Goal: Task Accomplishment & Management: Manage account settings

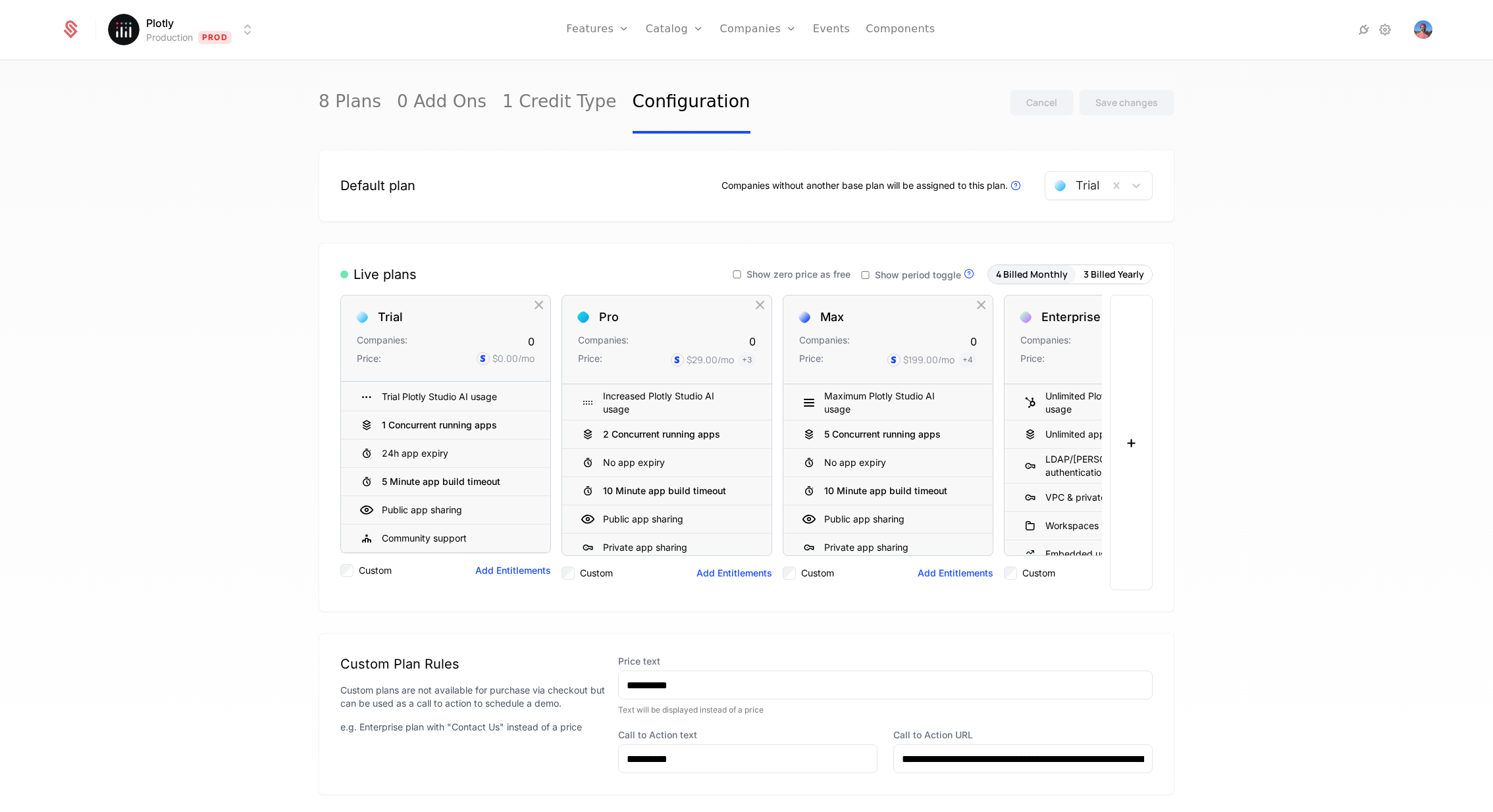
scroll to position [199, 0]
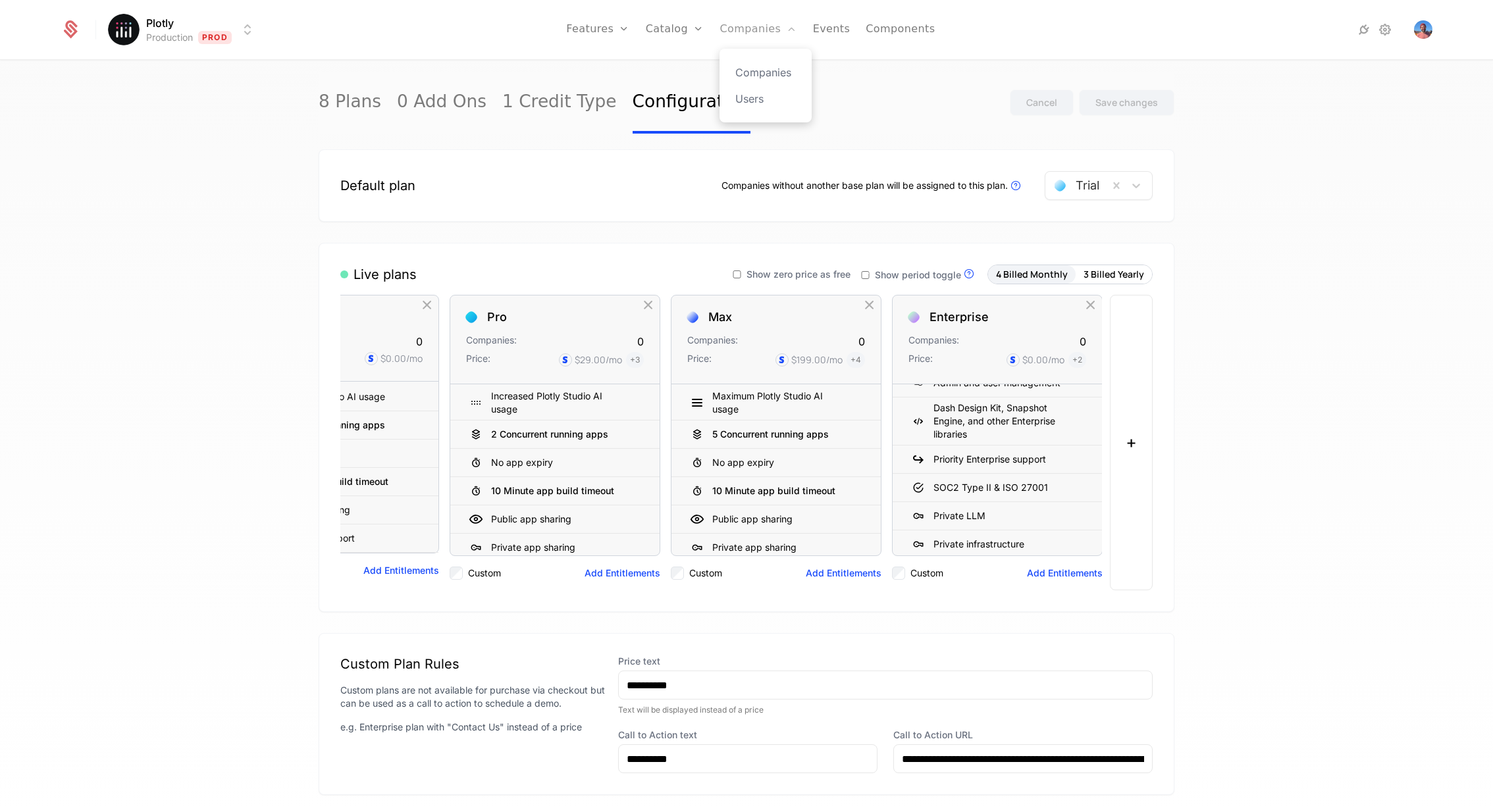
click at [735, 31] on link "Companies" at bounding box center [758, 29] width 77 height 59
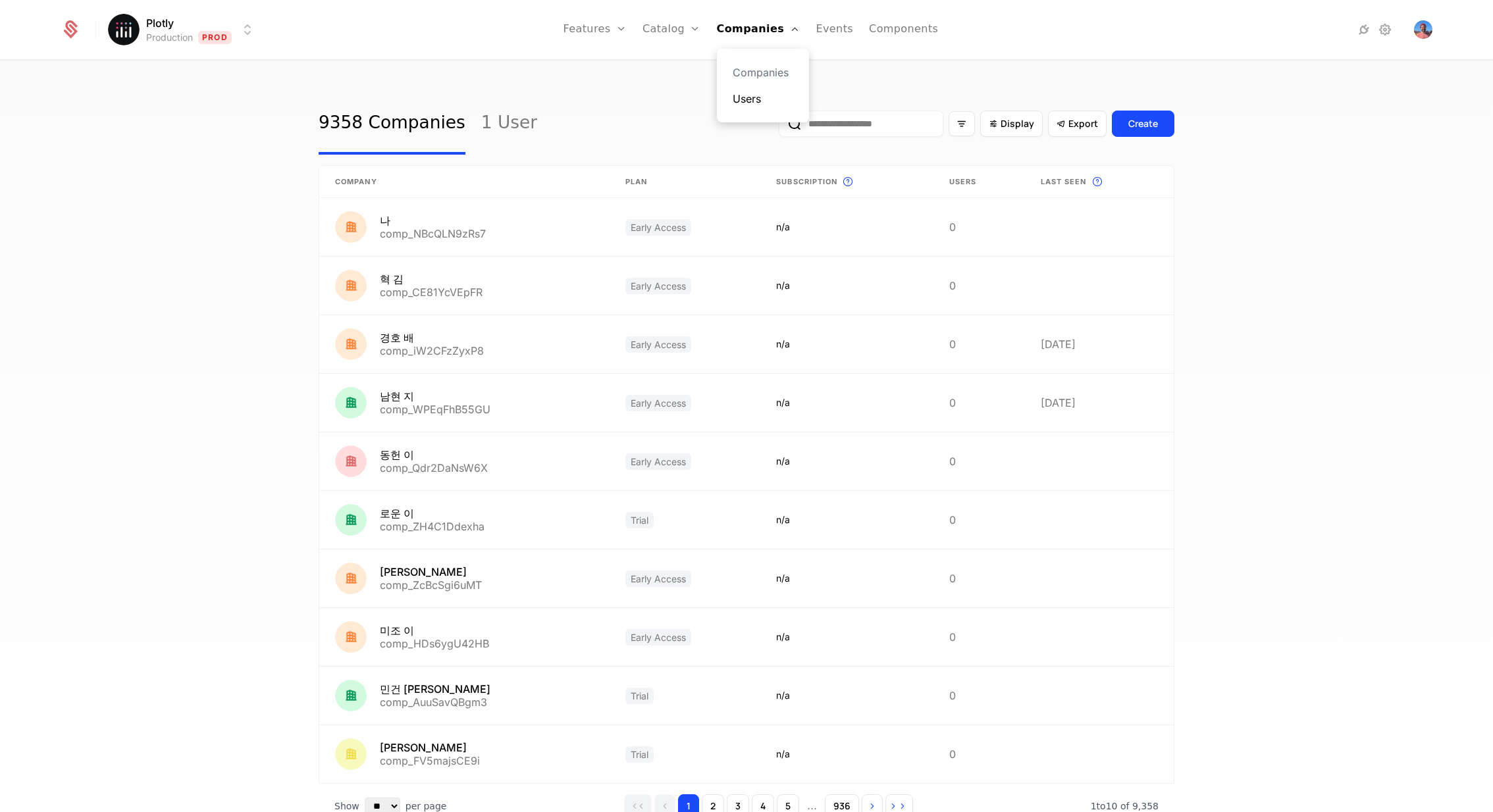
click at [749, 99] on link "Users" at bounding box center [763, 99] width 61 height 16
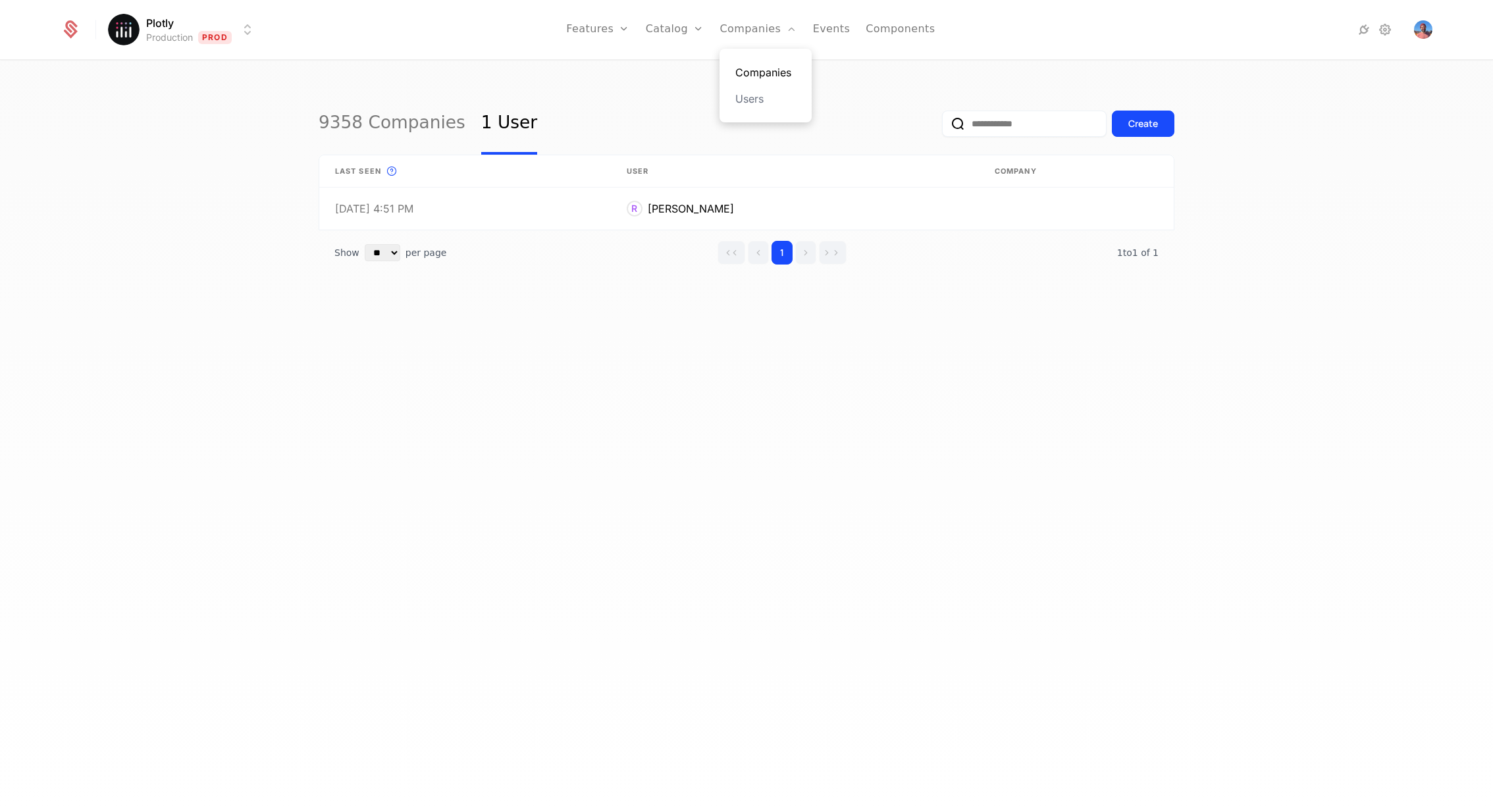
click at [753, 73] on link "Companies" at bounding box center [765, 72] width 61 height 16
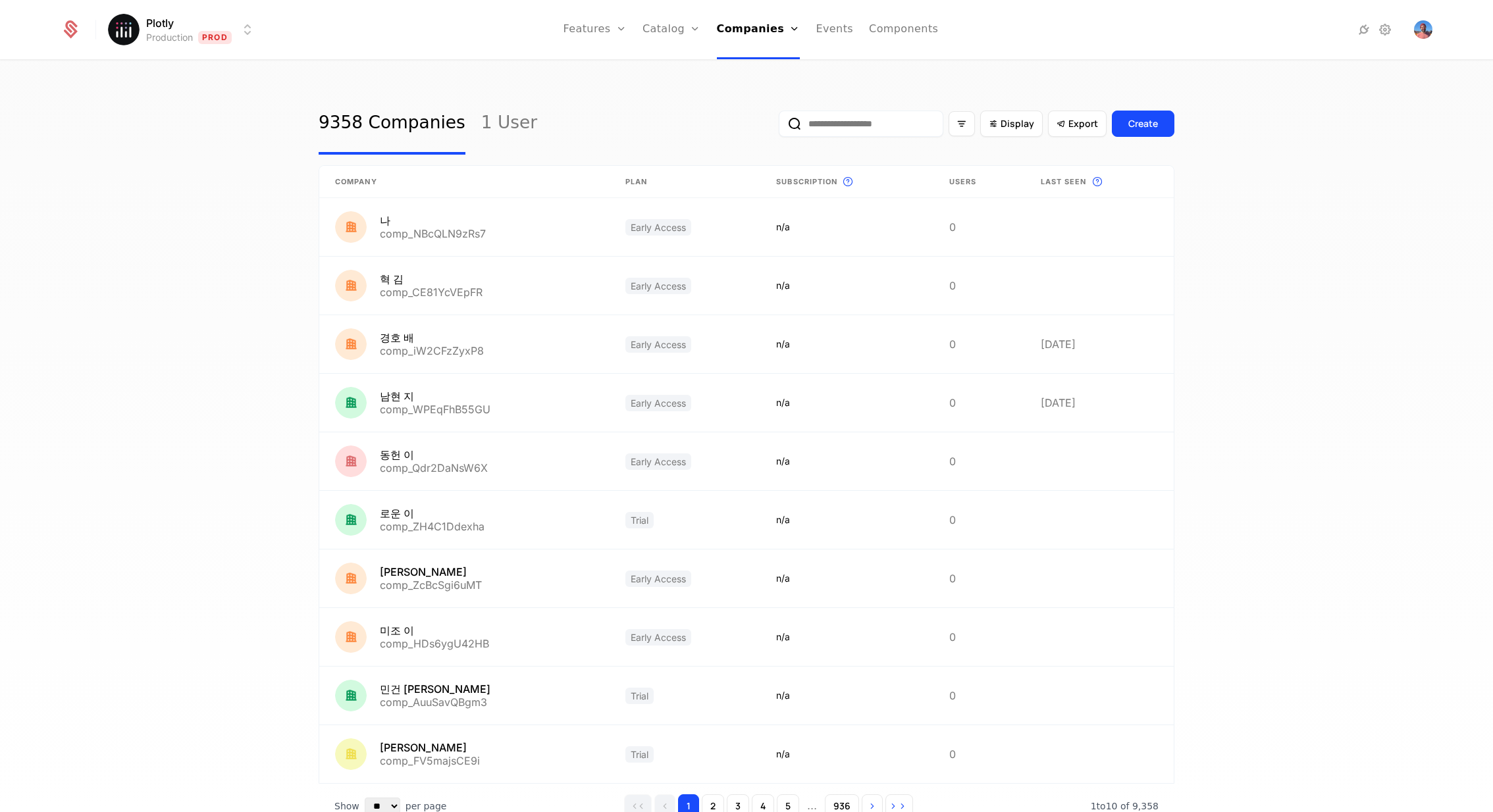
click at [871, 127] on input "email" at bounding box center [861, 124] width 164 height 27
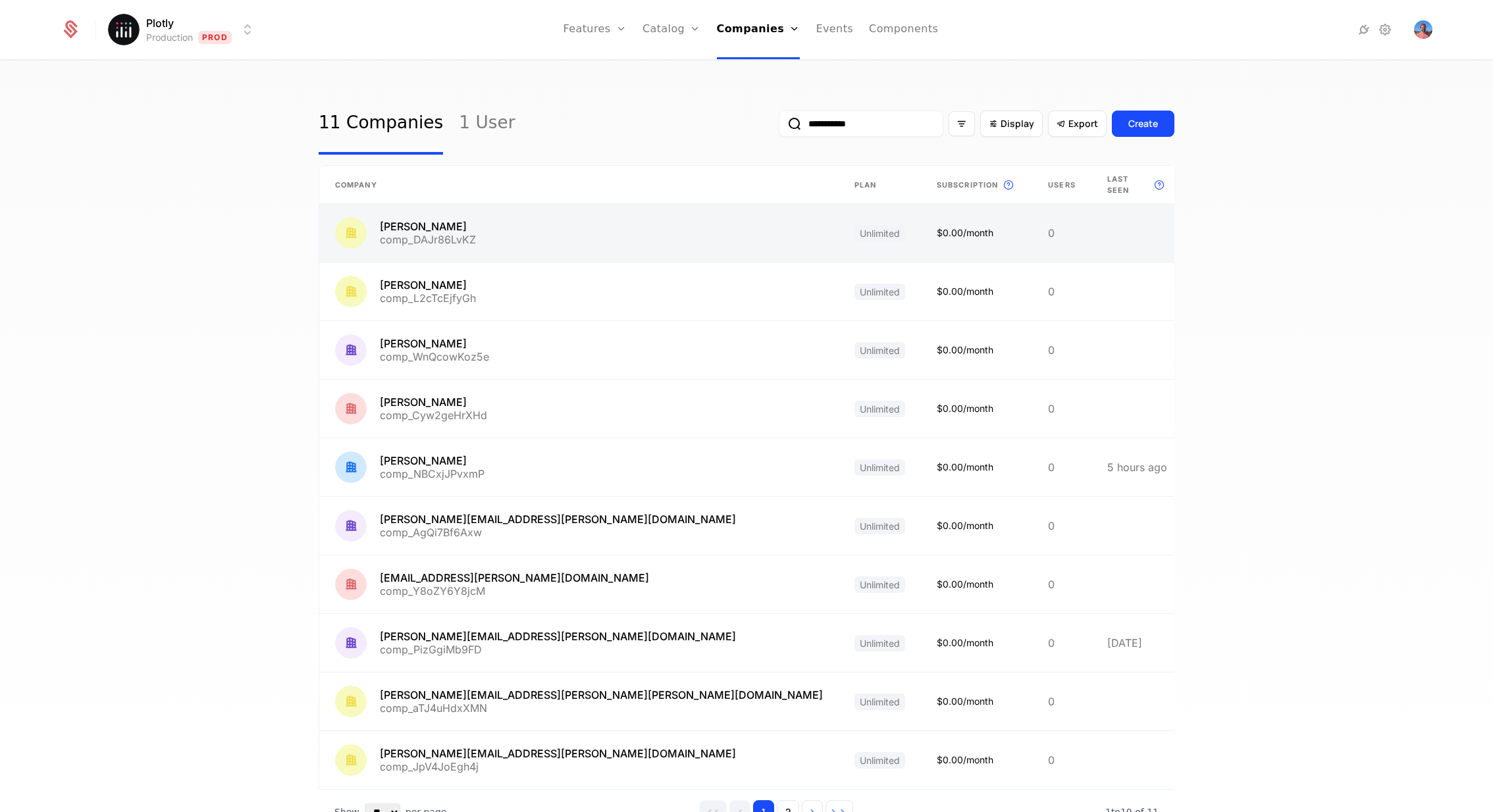
type input "**********"
click at [519, 237] on link at bounding box center [579, 233] width 519 height 58
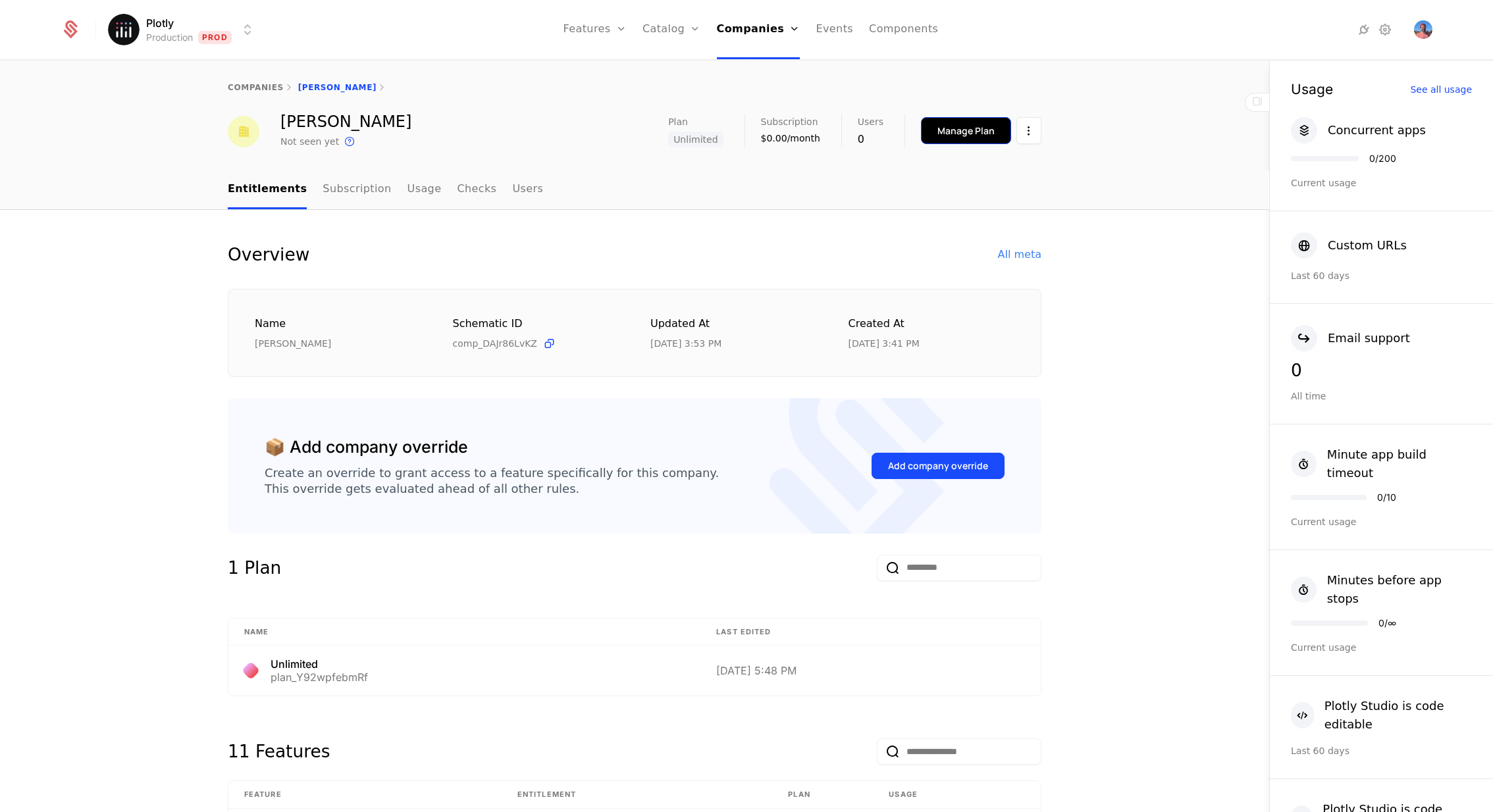
click at [968, 136] on div "Manage Plan" at bounding box center [966, 131] width 57 height 13
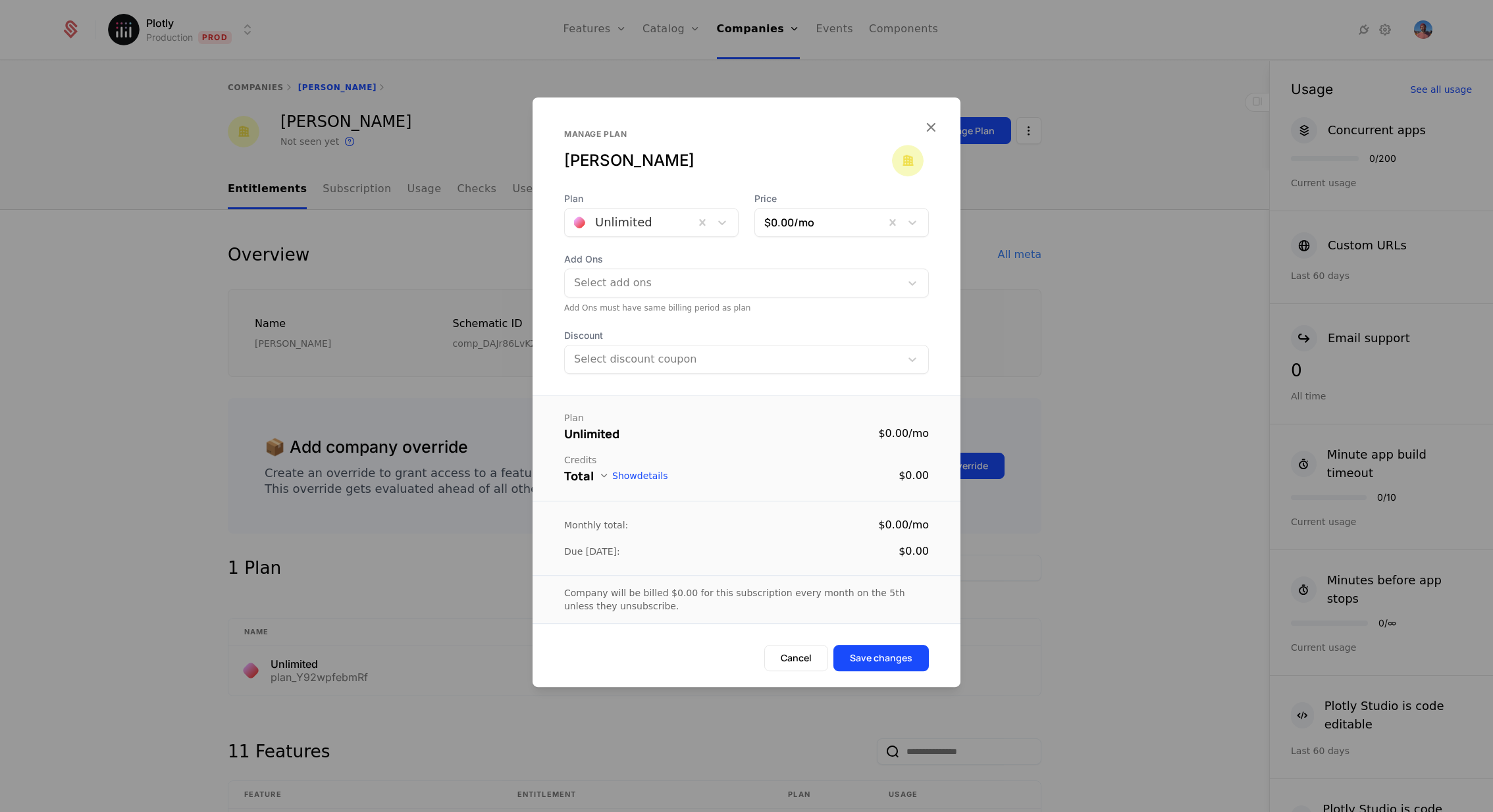
click at [656, 229] on div at bounding box center [630, 222] width 111 height 18
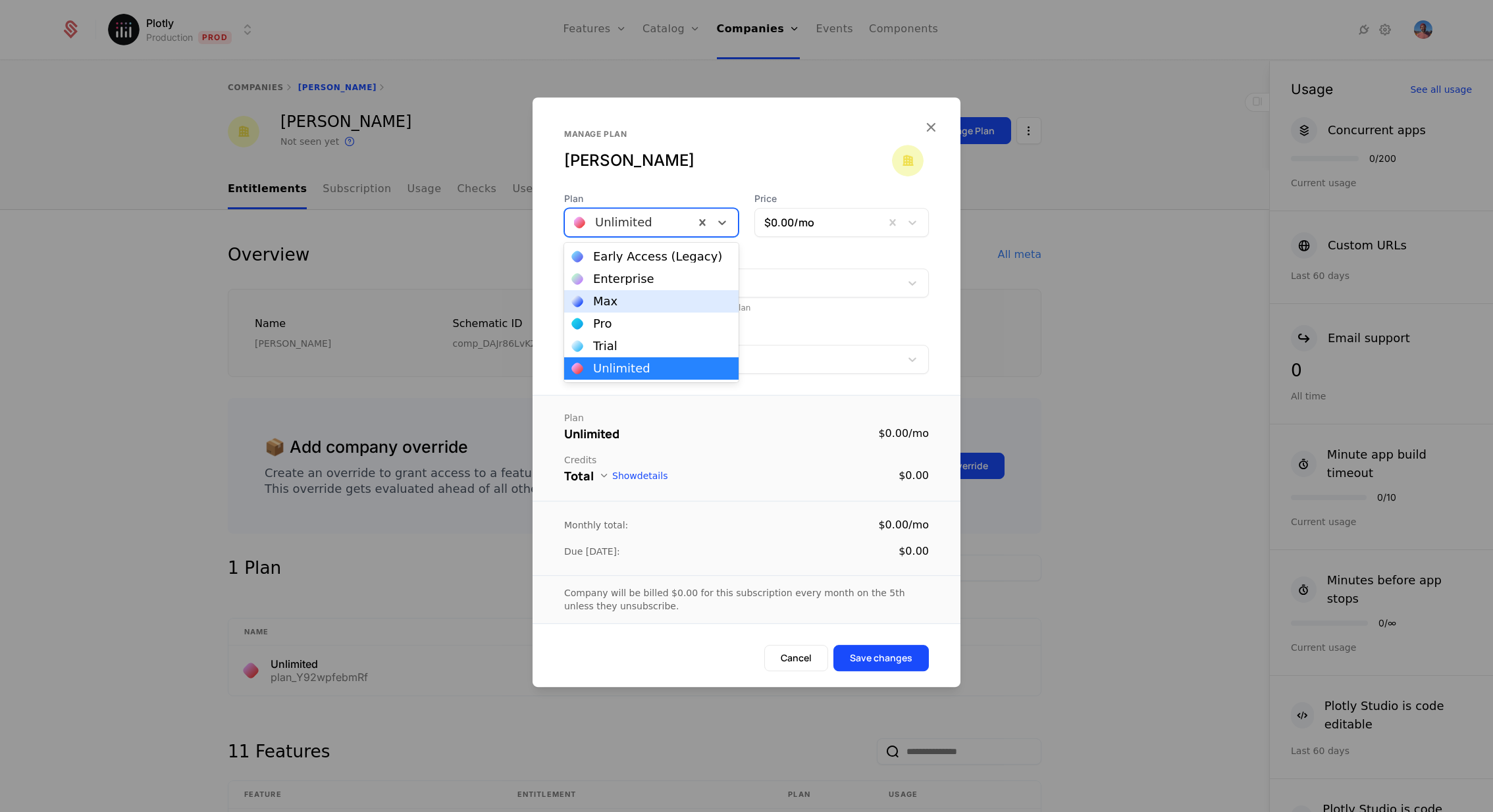
click at [637, 299] on div "Max" at bounding box center [651, 301] width 159 height 12
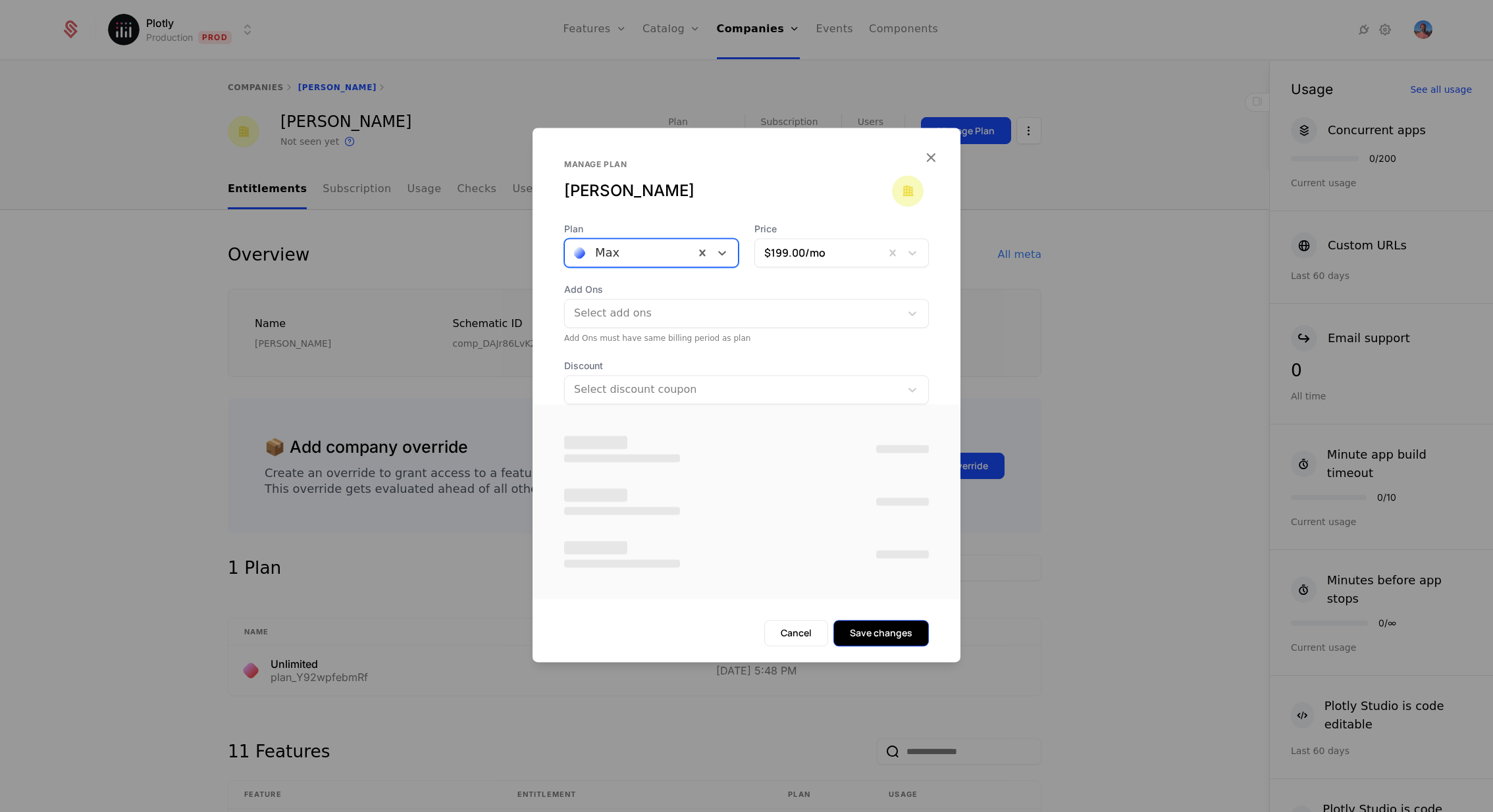
click at [865, 629] on button "Save changes" at bounding box center [881, 633] width 95 height 27
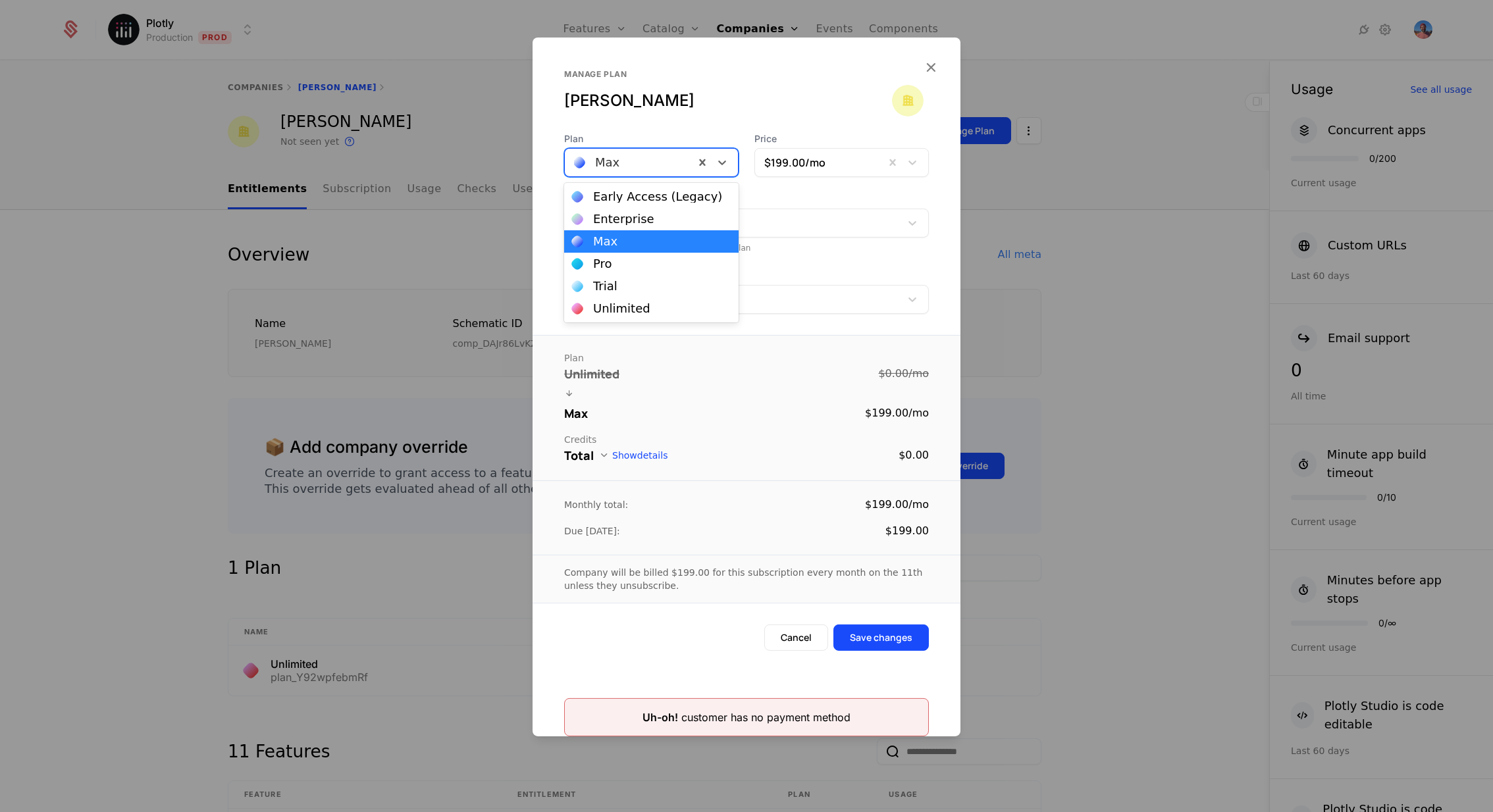
click at [675, 171] on div at bounding box center [630, 162] width 111 height 18
click at [627, 287] on div "Trial" at bounding box center [651, 286] width 159 height 12
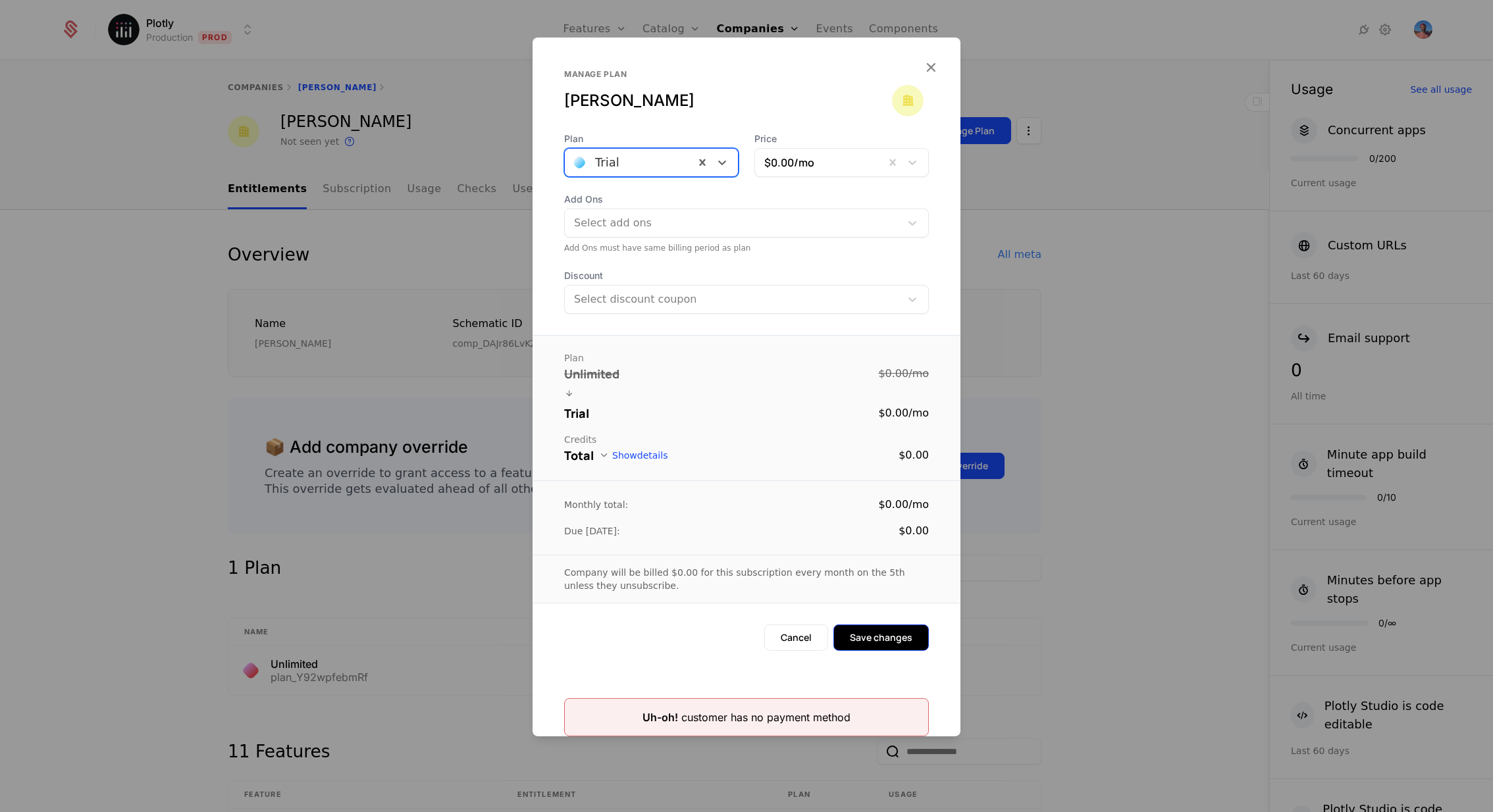
click at [879, 634] on button "Save changes" at bounding box center [881, 638] width 95 height 27
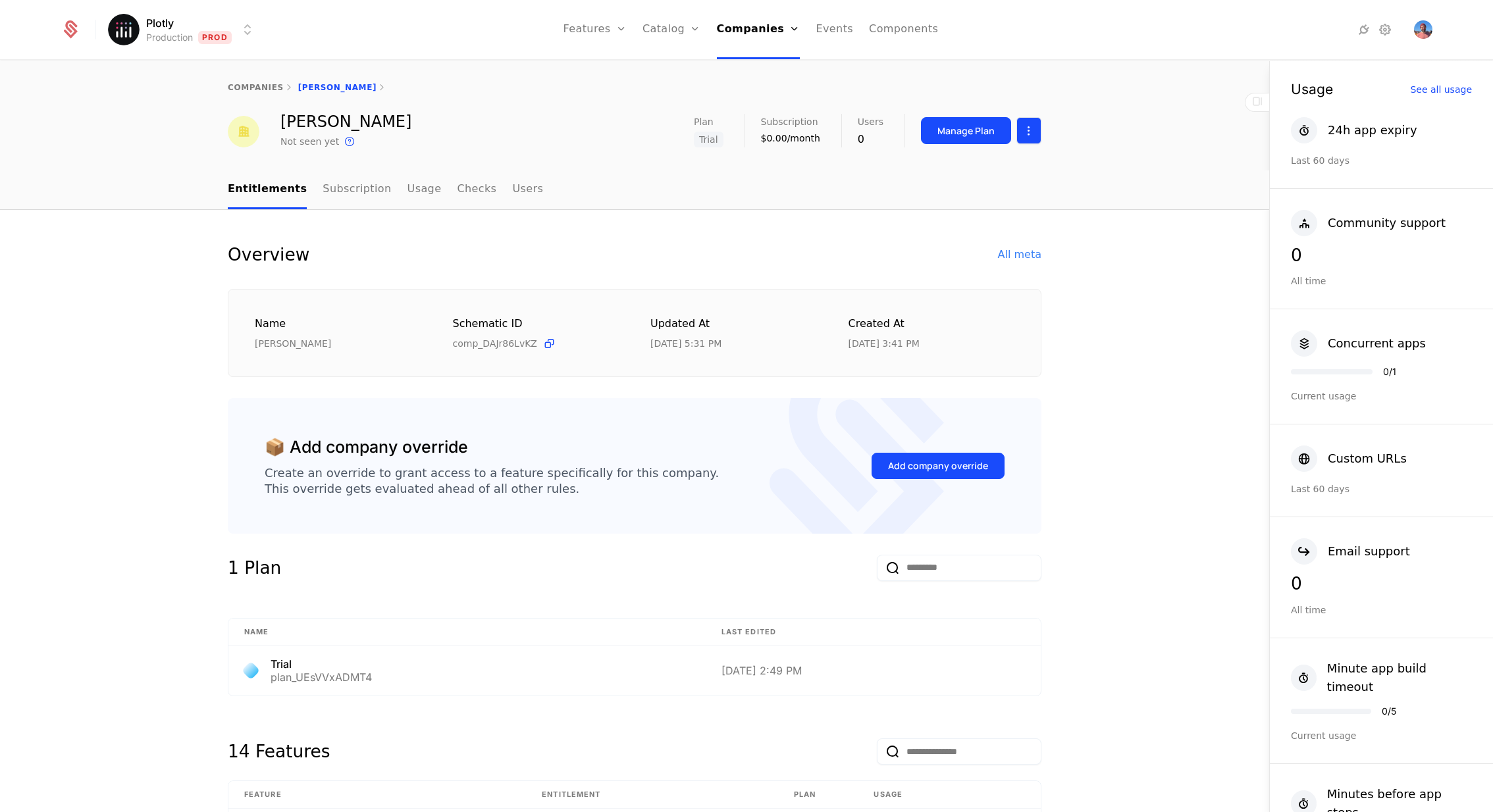
click at [1032, 136] on html "Plotly Production Prod Features Features Flags Catalog Plans Add Ons Credits Co…" at bounding box center [746, 406] width 1493 height 812
click at [1033, 136] on html "Plotly Production Prod Features Features Flags Catalog Plans Add Ons Credits Co…" at bounding box center [746, 406] width 1493 height 812
click at [407, 186] on link "Usage" at bounding box center [424, 190] width 34 height 39
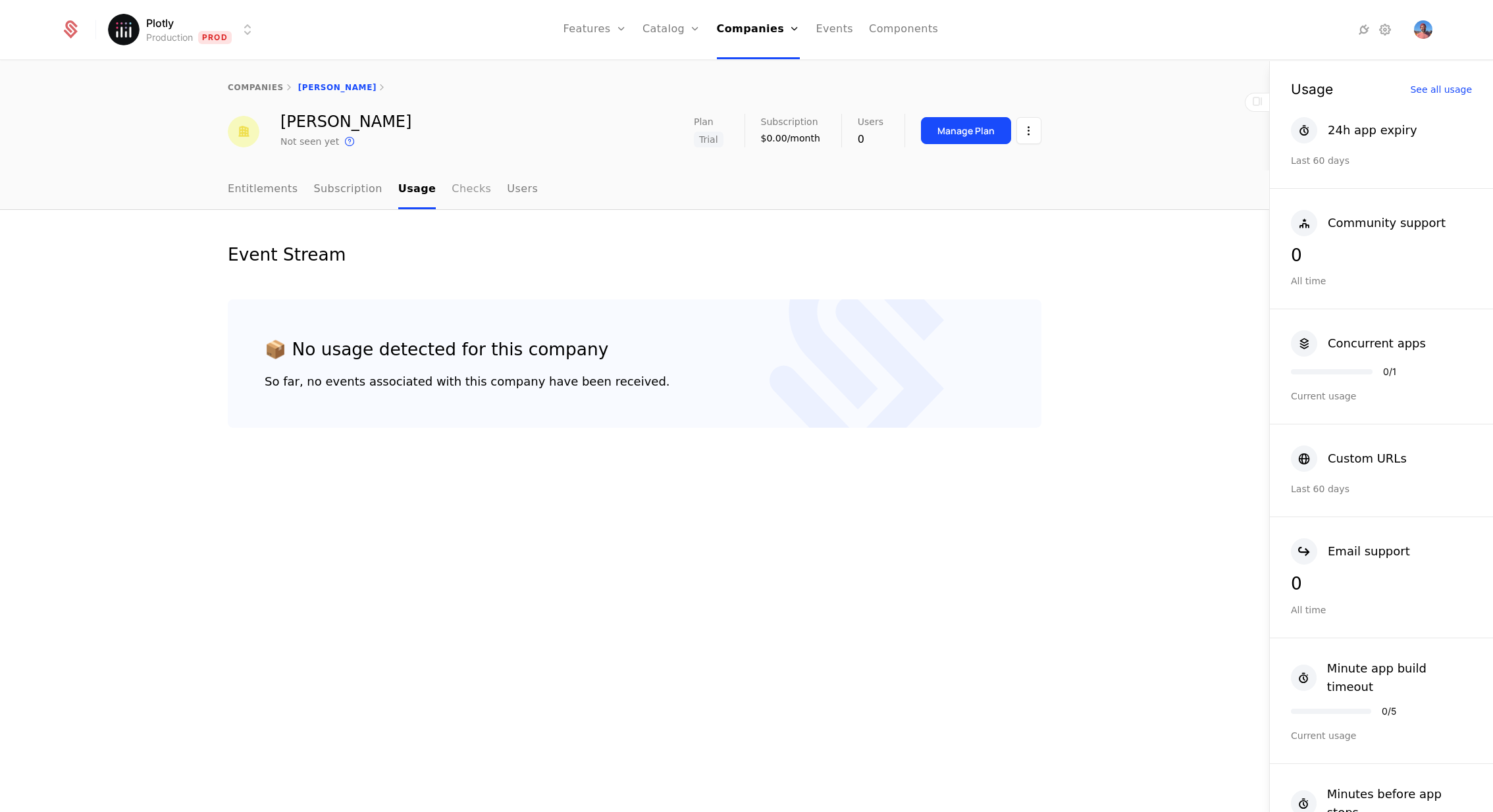
click at [458, 190] on link "Checks" at bounding box center [472, 190] width 39 height 39
click at [525, 190] on nav "Entitlements Subscription Usage Checks Users" at bounding box center [635, 190] width 814 height 39
click at [344, 188] on link "Subscription" at bounding box center [348, 190] width 69 height 39
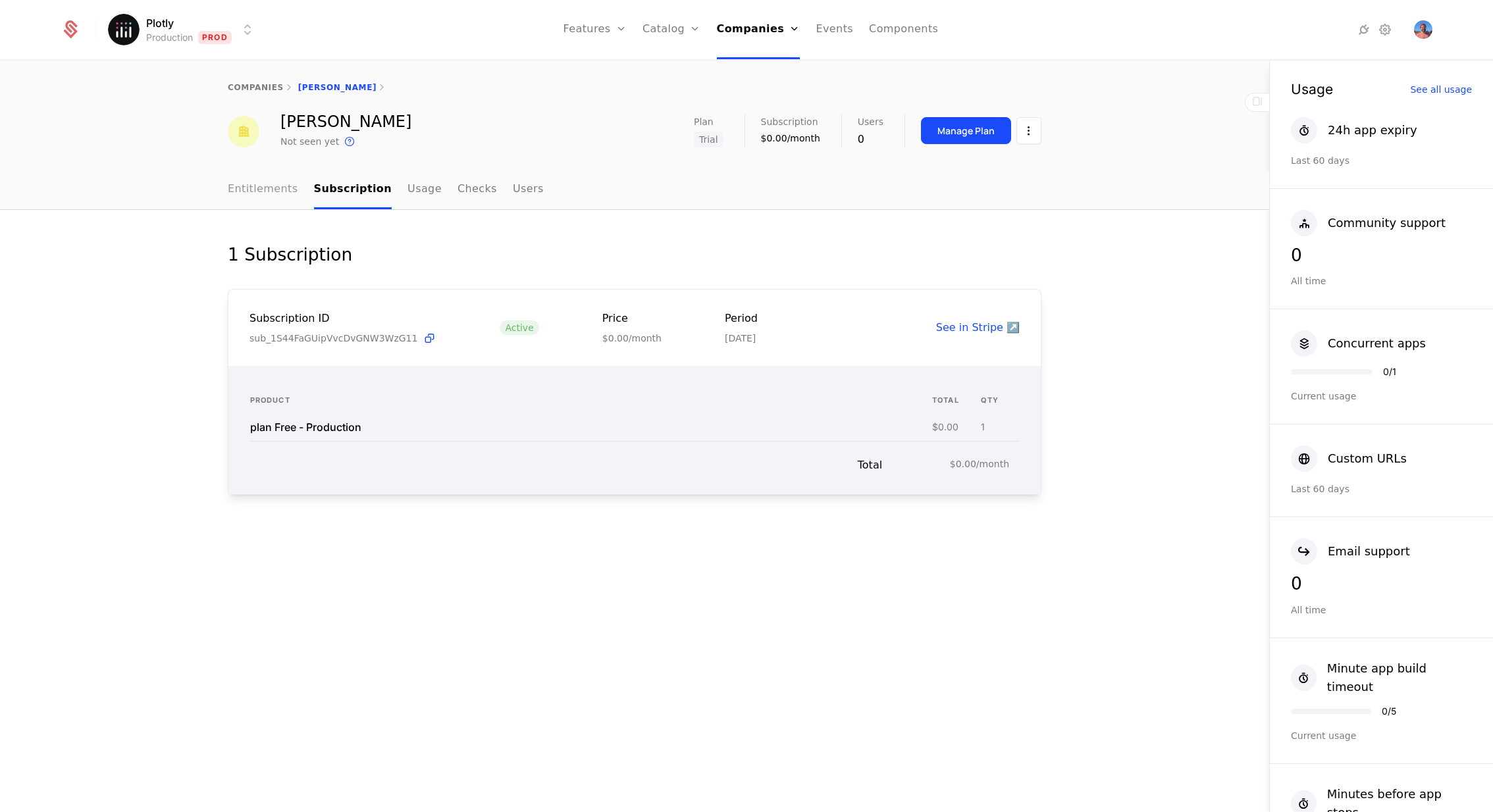
click at [262, 195] on link "Entitlements" at bounding box center [263, 190] width 71 height 39
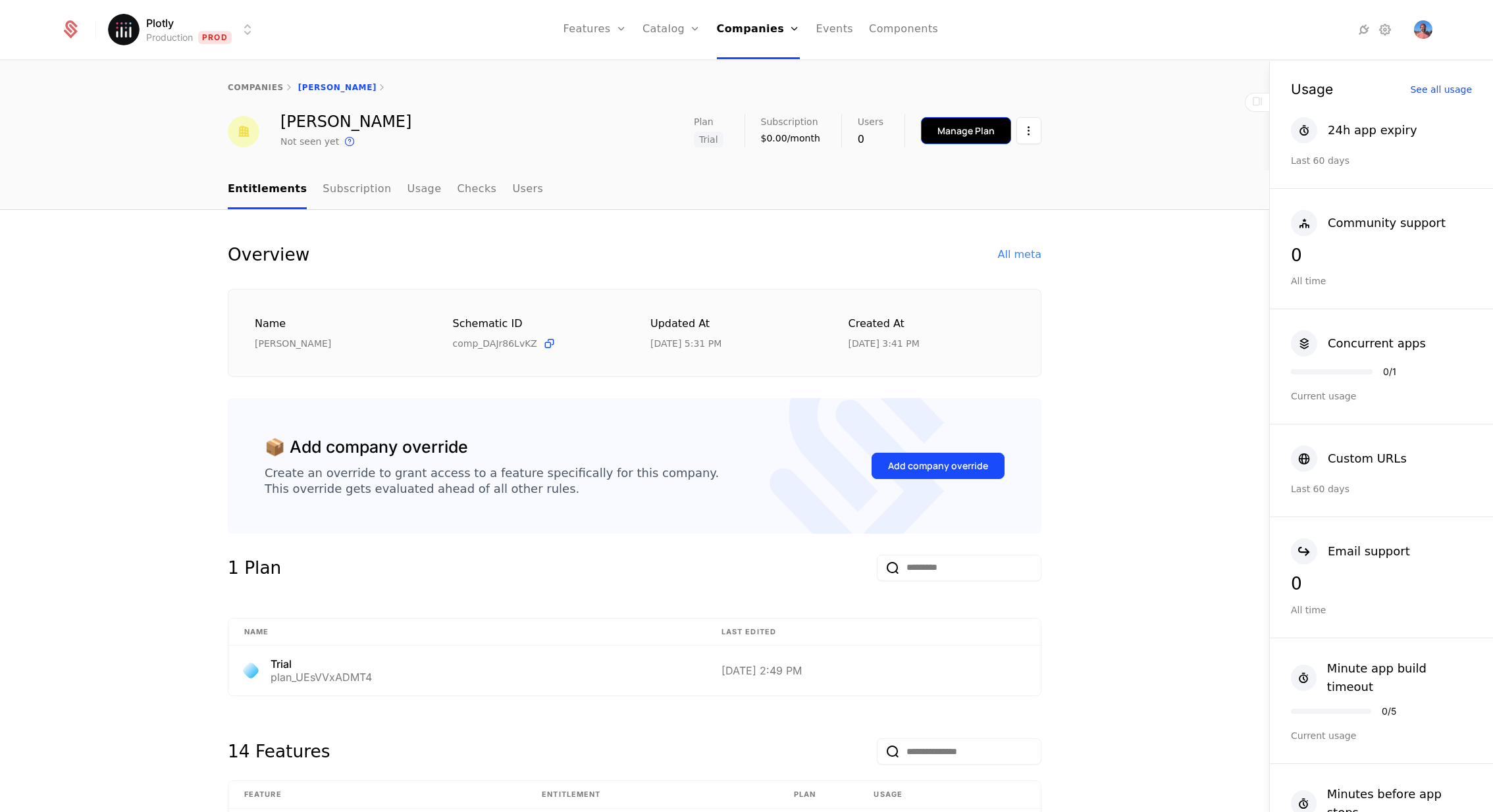
click at [968, 125] on div "Manage Plan" at bounding box center [966, 131] width 57 height 13
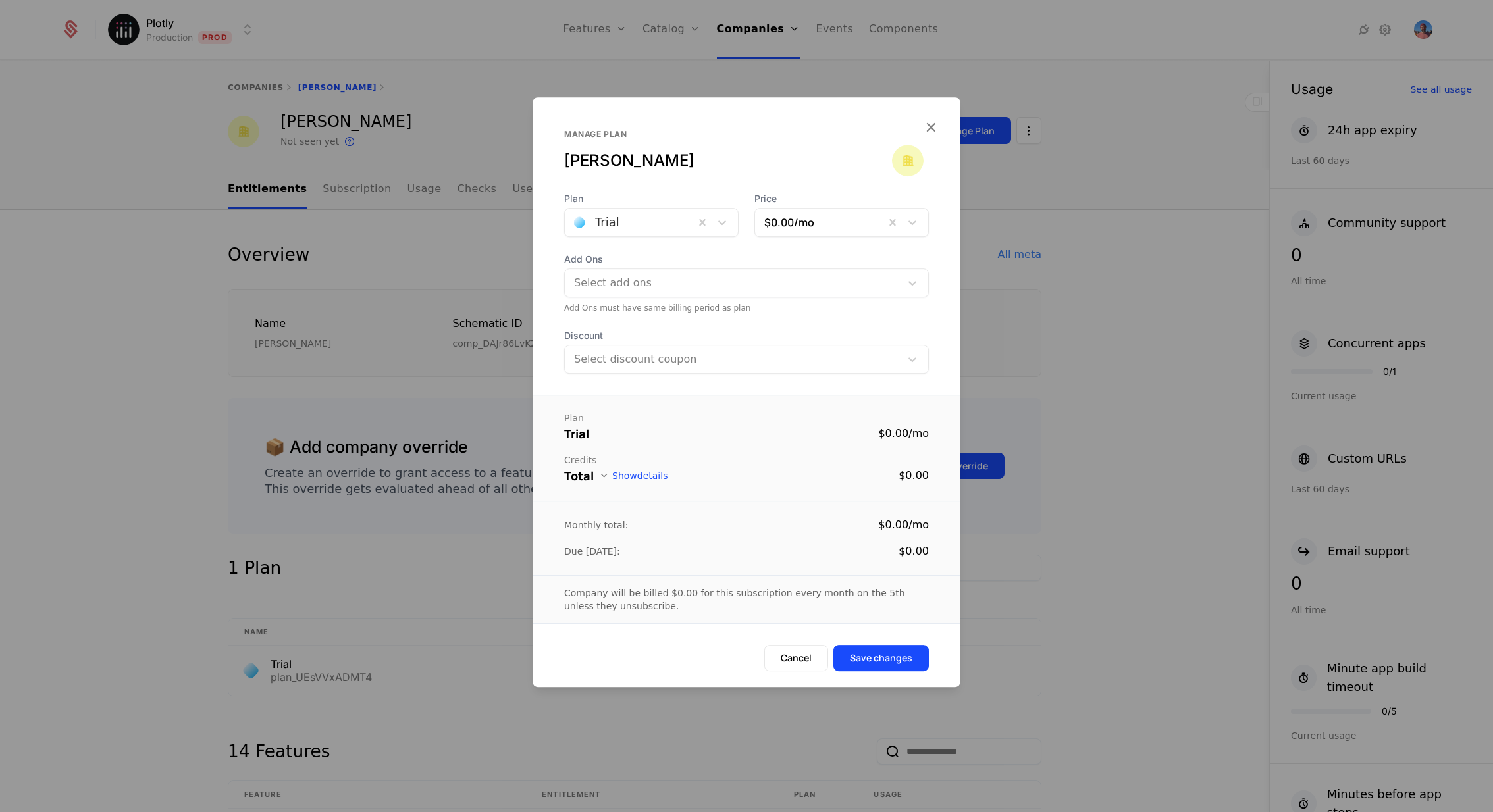
click at [631, 218] on div at bounding box center [630, 222] width 111 height 18
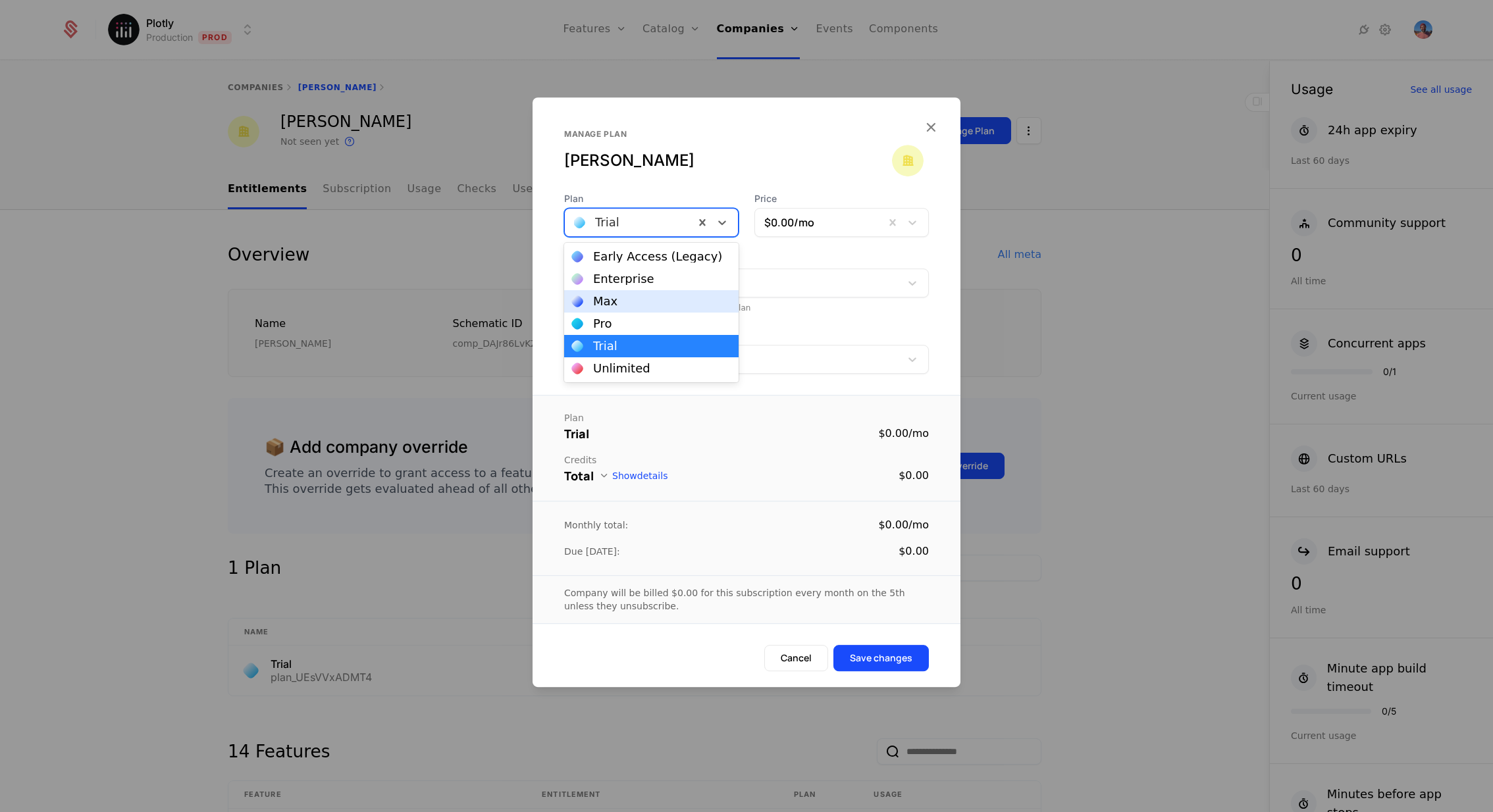
click at [630, 298] on div "Max" at bounding box center [651, 301] width 159 height 12
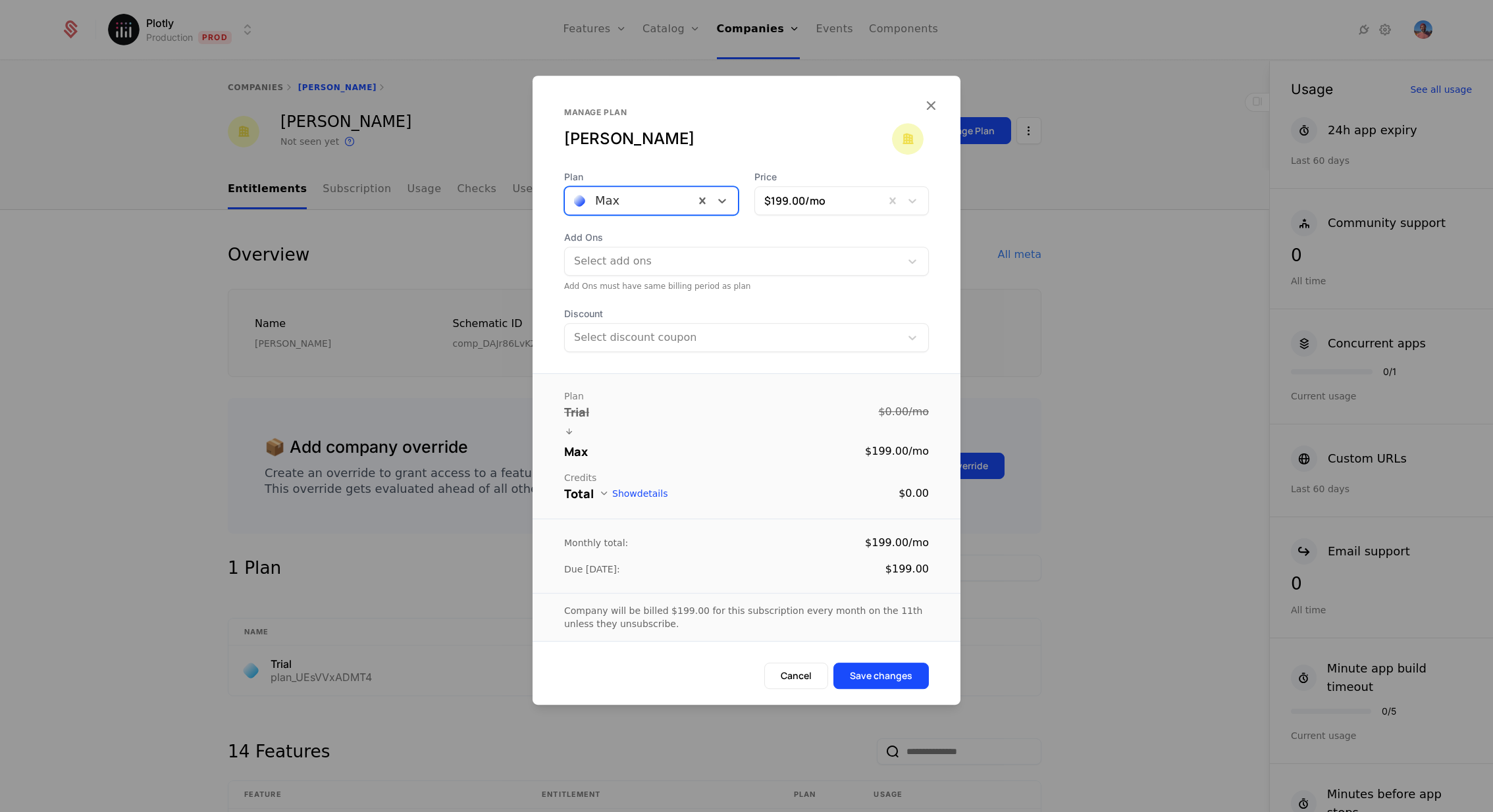
click at [628, 494] on button "Show details" at bounding box center [633, 493] width 69 height 10
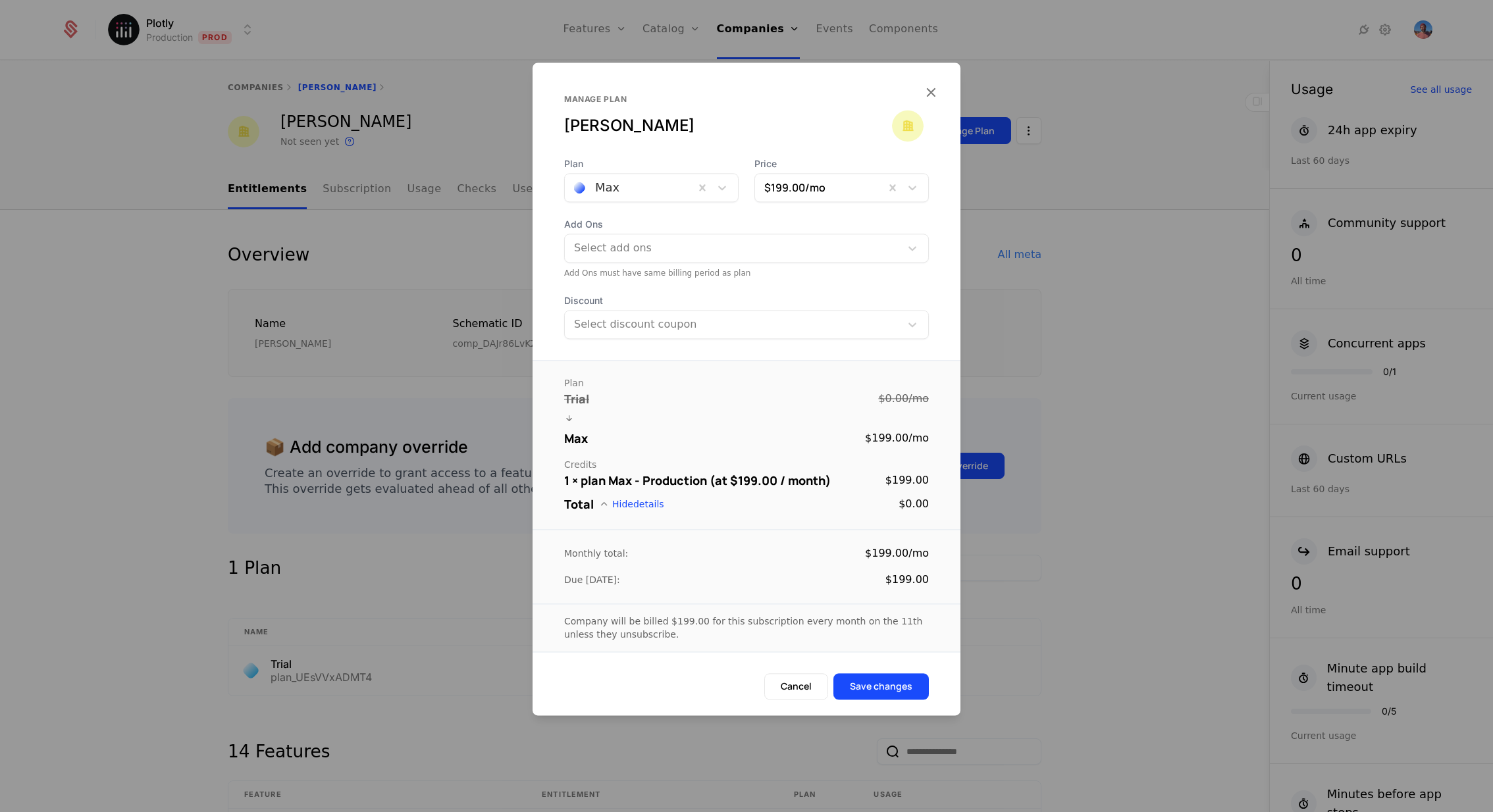
click at [645, 505] on button "Hide details" at bounding box center [631, 504] width 65 height 10
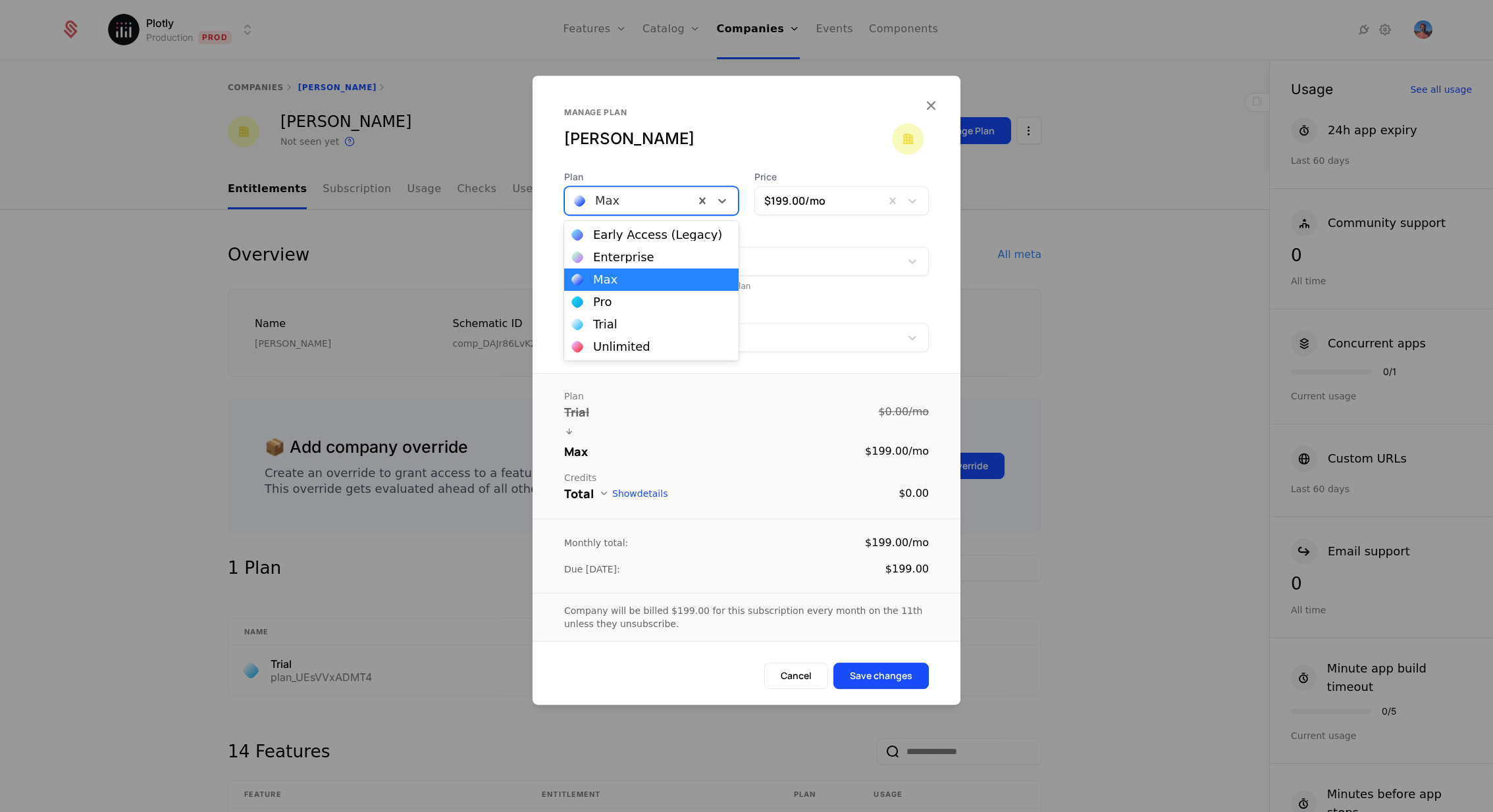
click at [621, 200] on div at bounding box center [630, 201] width 111 height 18
click at [643, 346] on div "Unlimited" at bounding box center [651, 346] width 159 height 12
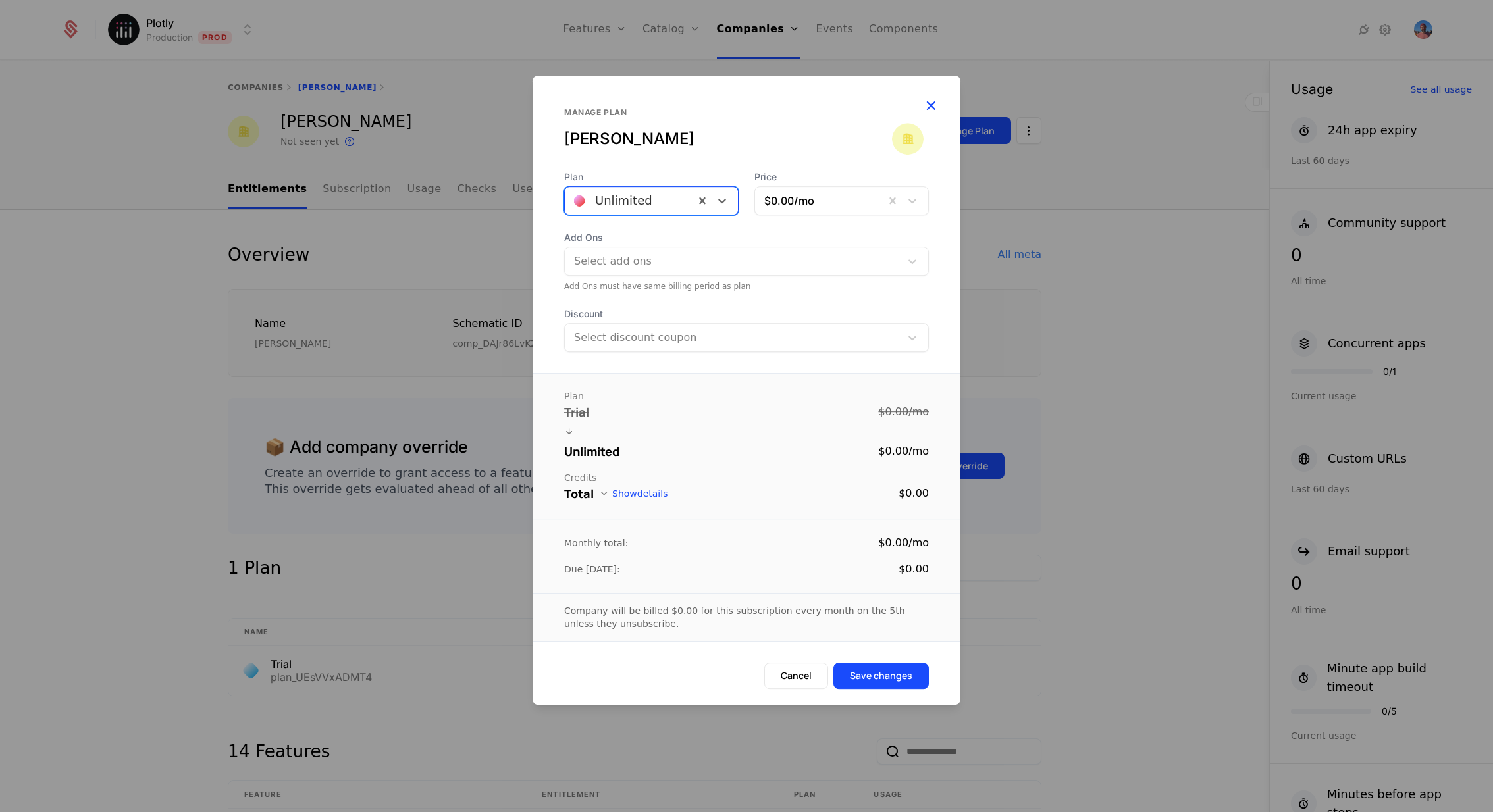
click at [931, 104] on icon "button" at bounding box center [931, 105] width 17 height 17
